Goal: Task Accomplishment & Management: Manage account settings

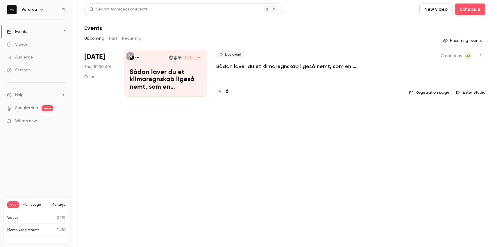
click at [252, 68] on p "Sådan laver du et klimaregnskab ligeså nemt, som en resultatopgørelse" at bounding box center [303, 66] width 174 height 7
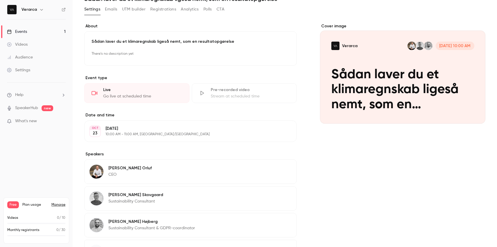
scroll to position [89, 0]
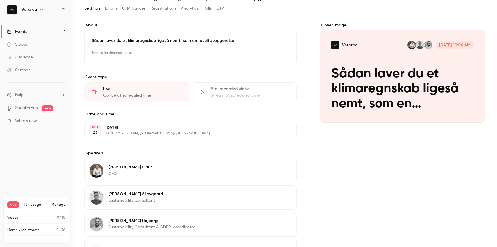
click at [278, 167] on icon "button" at bounding box center [275, 168] width 5 height 5
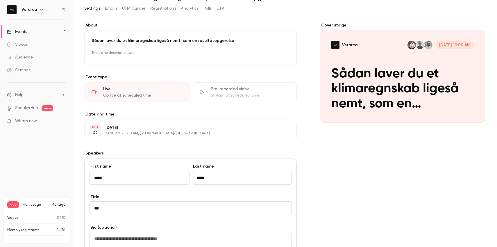
click at [143, 209] on input "***" at bounding box center [190, 208] width 203 height 14
type input "**********"
click at [351, 220] on div "Cover image Verarca Oct 23, 10:00 AM Sådan laver du et klimaregnskab ligeså nem…" at bounding box center [402, 223] width 165 height 402
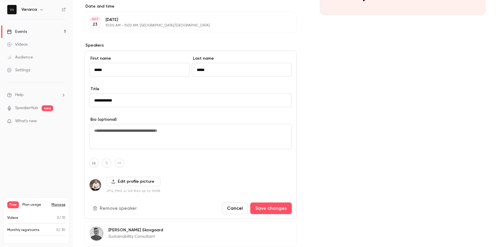
scroll to position [198, 0]
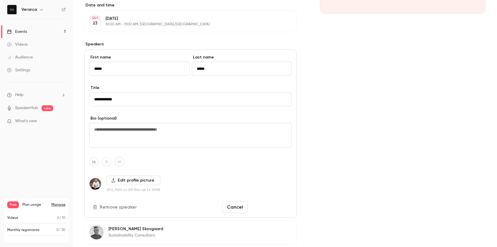
click at [276, 206] on button "Save changes" at bounding box center [271, 207] width 42 height 12
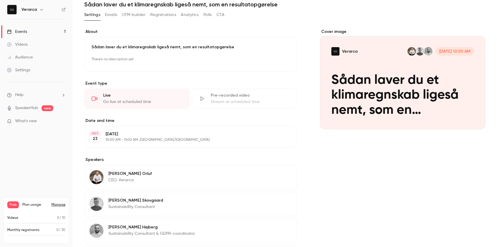
scroll to position [81, 0]
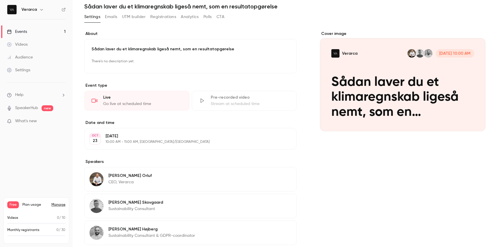
click at [34, 32] on link "Events 1" at bounding box center [36, 31] width 73 height 13
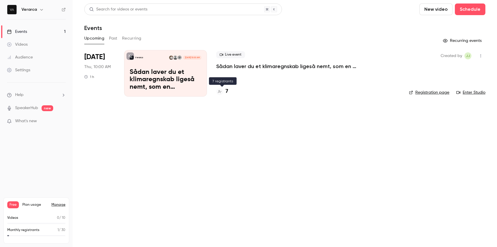
click at [223, 90] on div "7" at bounding box center [222, 91] width 12 height 8
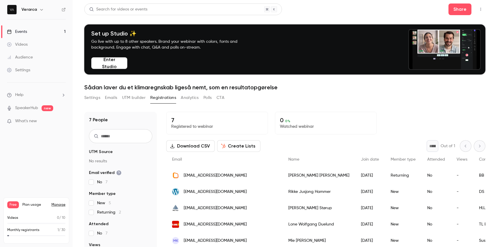
click at [50, 32] on link "Events 1" at bounding box center [36, 31] width 73 height 13
